Goal: Information Seeking & Learning: Learn about a topic

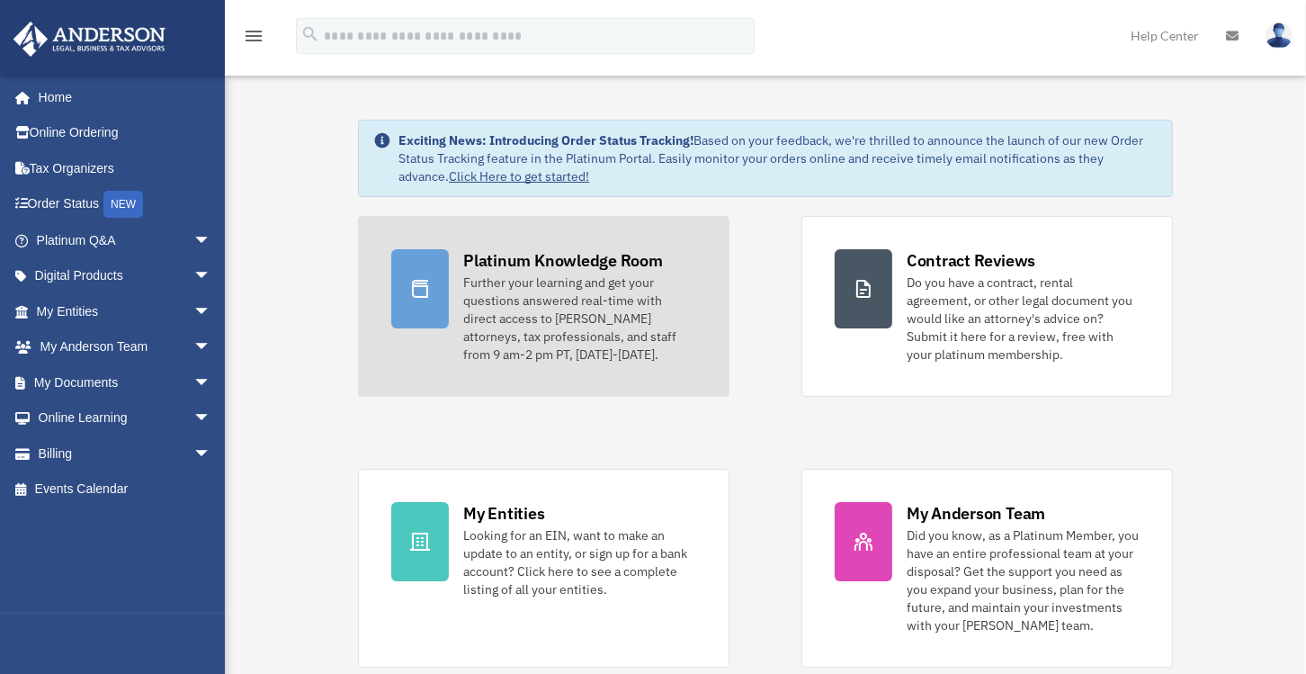
click at [564, 283] on div "Further your learning and get your questions answered real-time with direct acc…" at bounding box center [579, 319] width 233 height 90
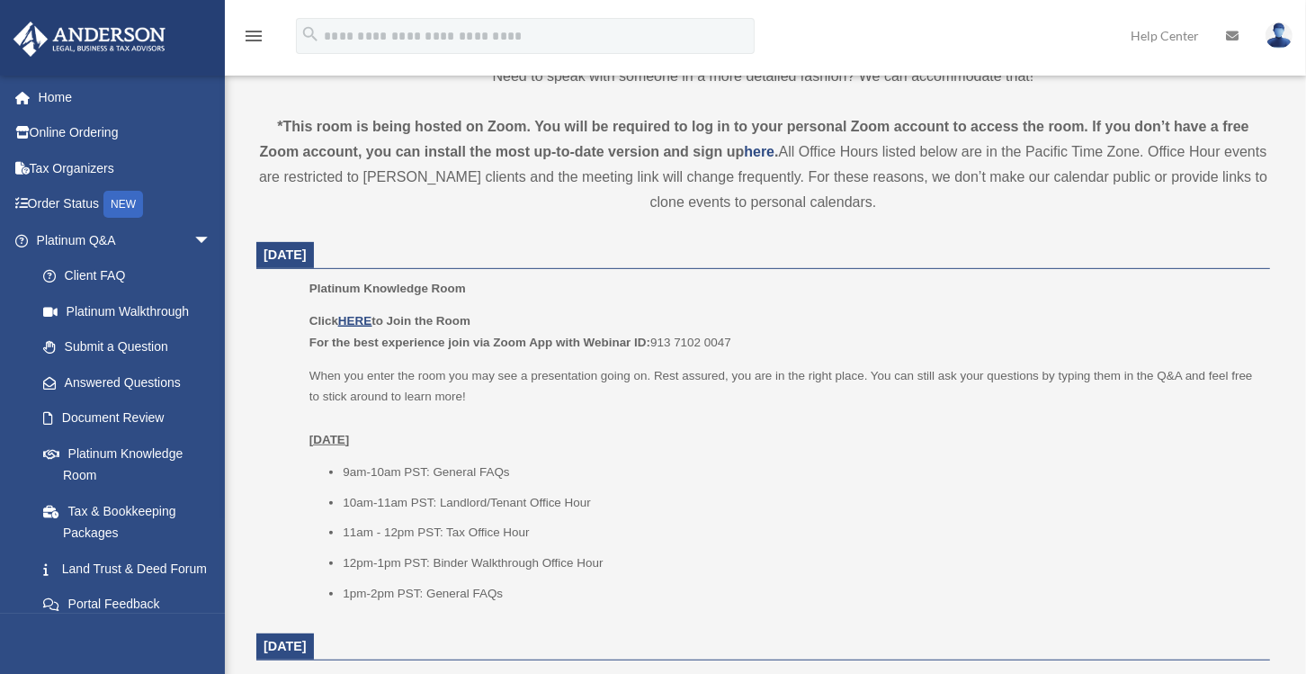
scroll to position [688, 0]
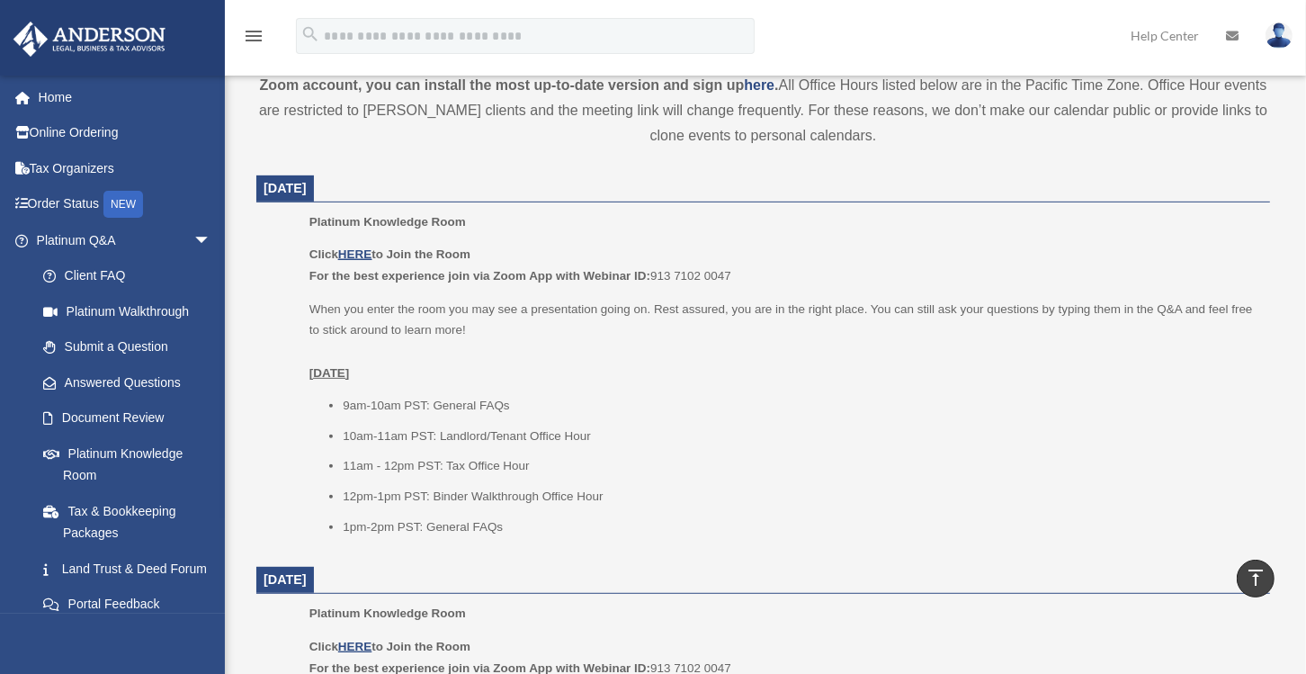
click at [357, 262] on p "Click HERE to Join the Room For the best experience join via Zoom App with Webi…" at bounding box center [783, 265] width 948 height 42
click at [359, 250] on u "HERE" at bounding box center [354, 253] width 33 height 13
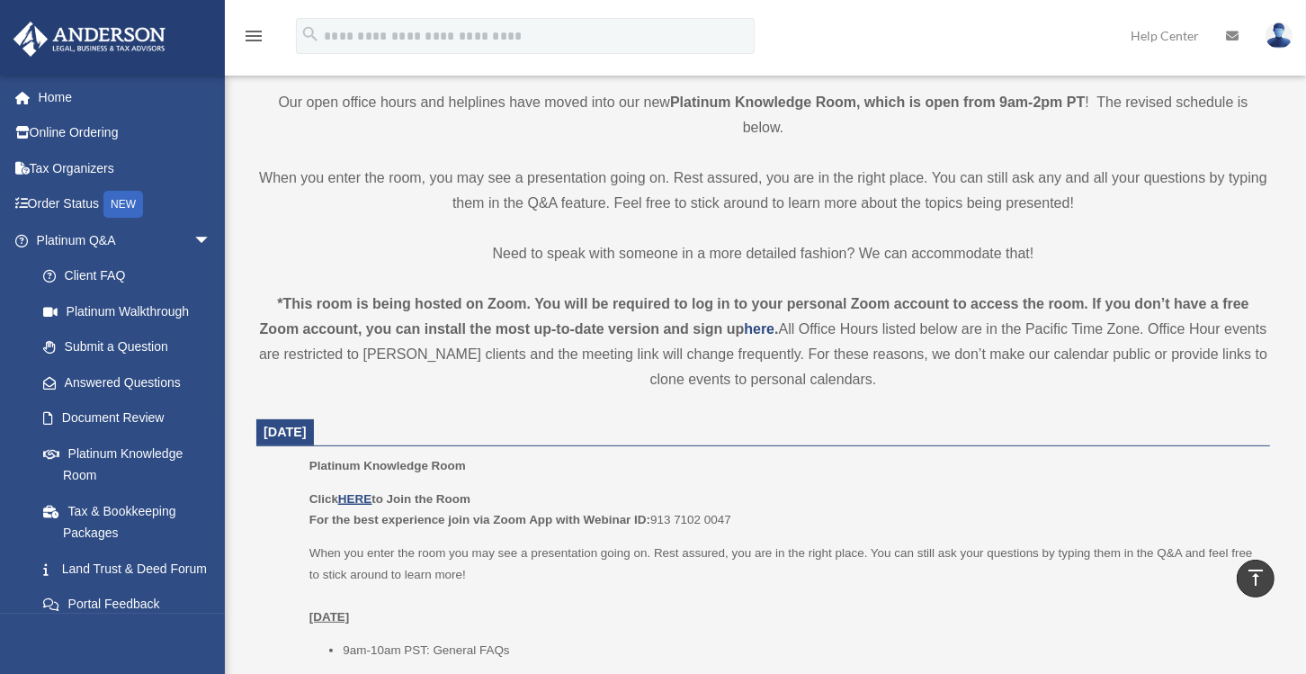
scroll to position [444, 0]
